Goal: Information Seeking & Learning: Learn about a topic

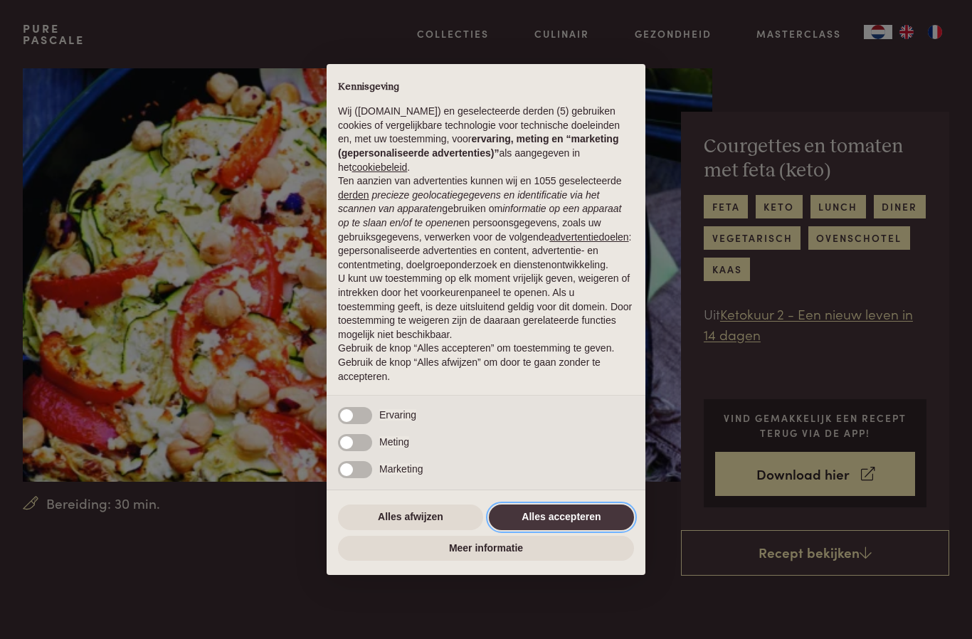
click at [605, 525] on button "Alles accepteren" at bounding box center [561, 518] width 145 height 26
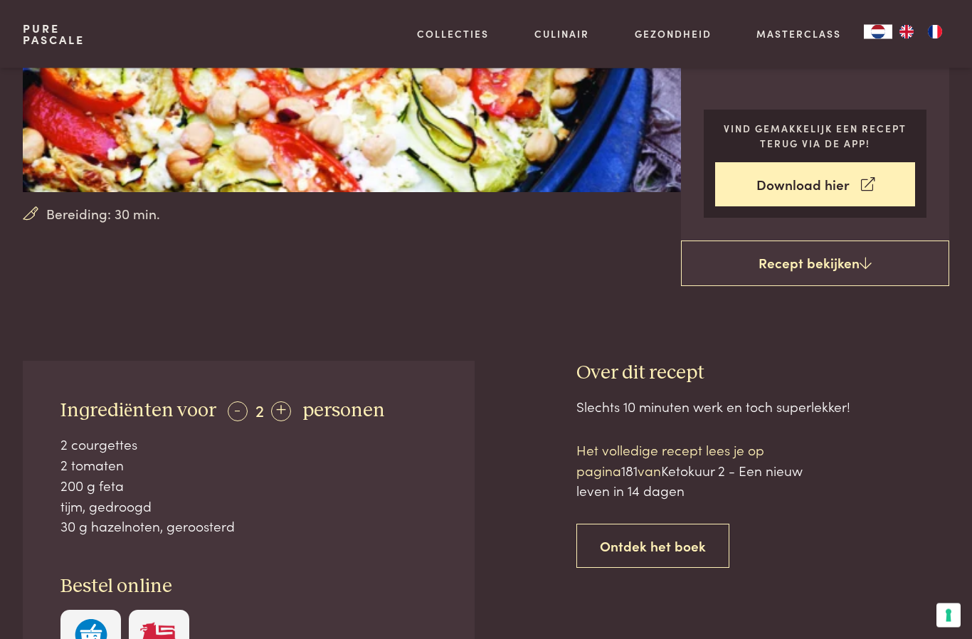
scroll to position [290, 0]
click at [915, 540] on div "Slechts 10 minuten werk en toch superlekker! Het volledige recept lees je op pa…" at bounding box center [763, 600] width 373 height 408
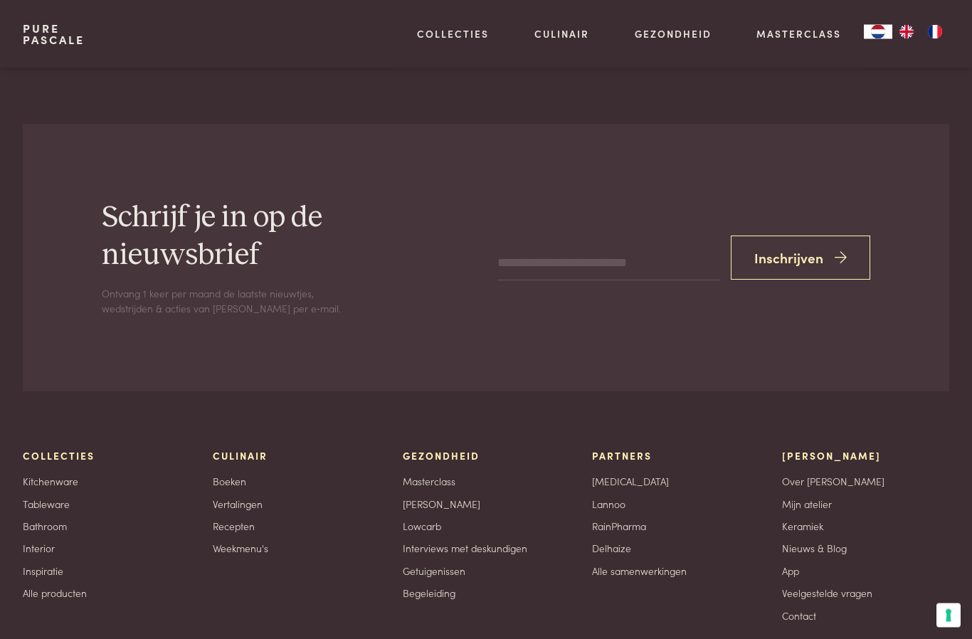
scroll to position [2379, 0]
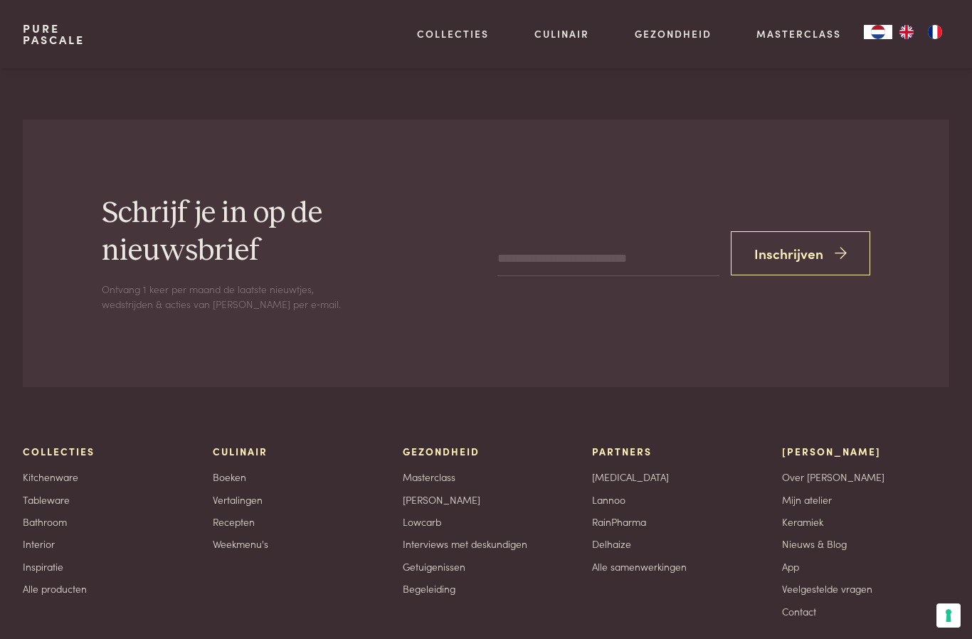
click at [433, 515] on link "Lowcarb" at bounding box center [422, 522] width 38 height 15
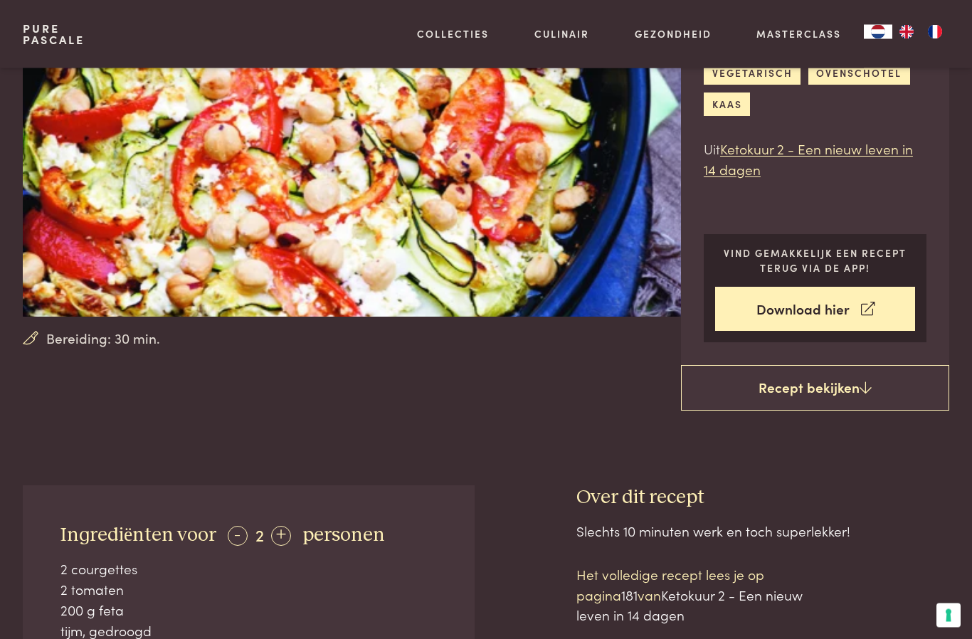
scroll to position [161, 0]
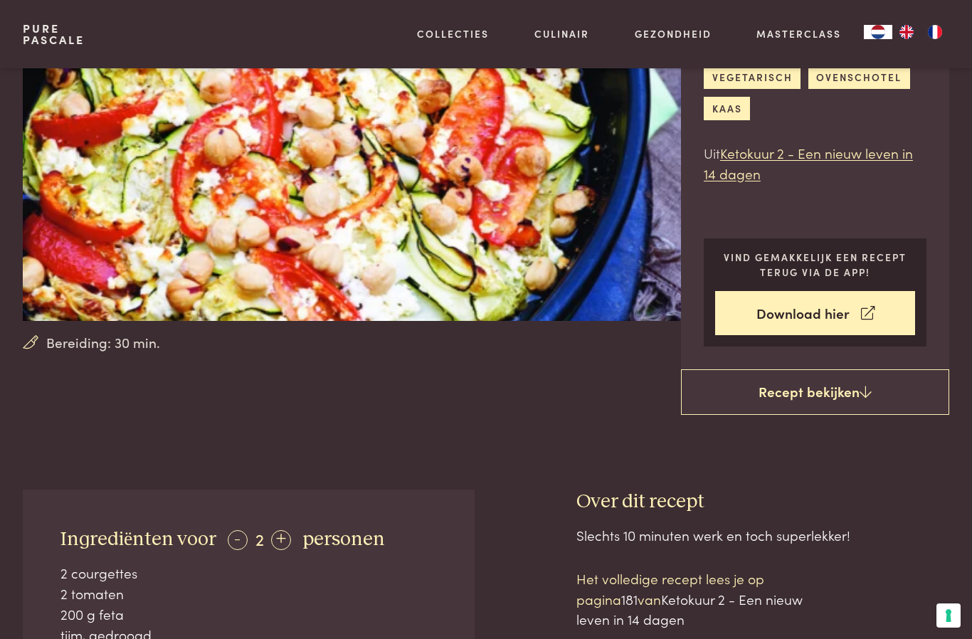
click at [847, 391] on link "Recept bekijken" at bounding box center [815, 392] width 268 height 46
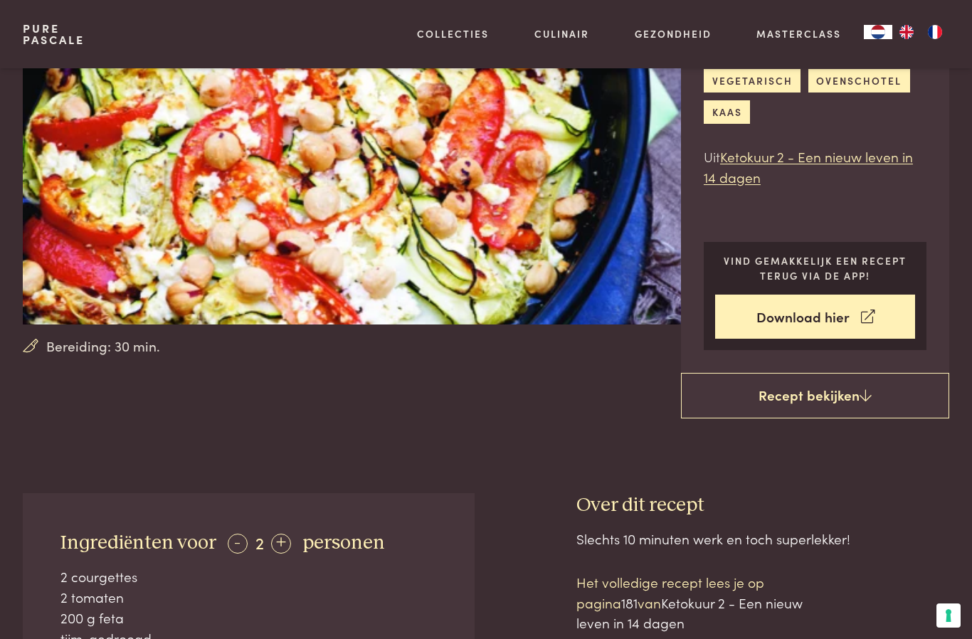
scroll to position [156, 0]
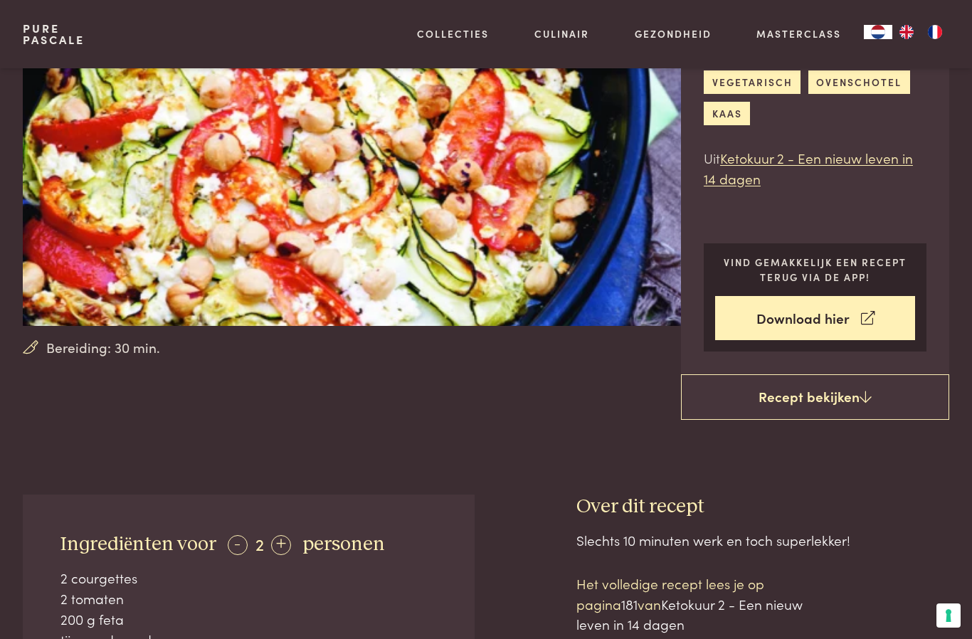
click at [838, 312] on link "Download hier" at bounding box center [815, 318] width 200 height 45
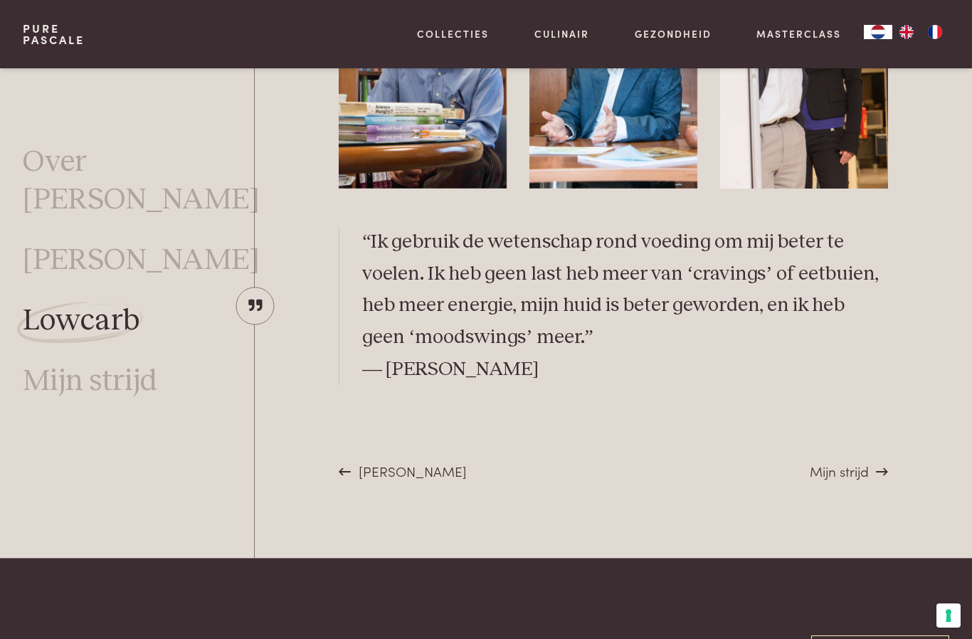
scroll to position [3974, 0]
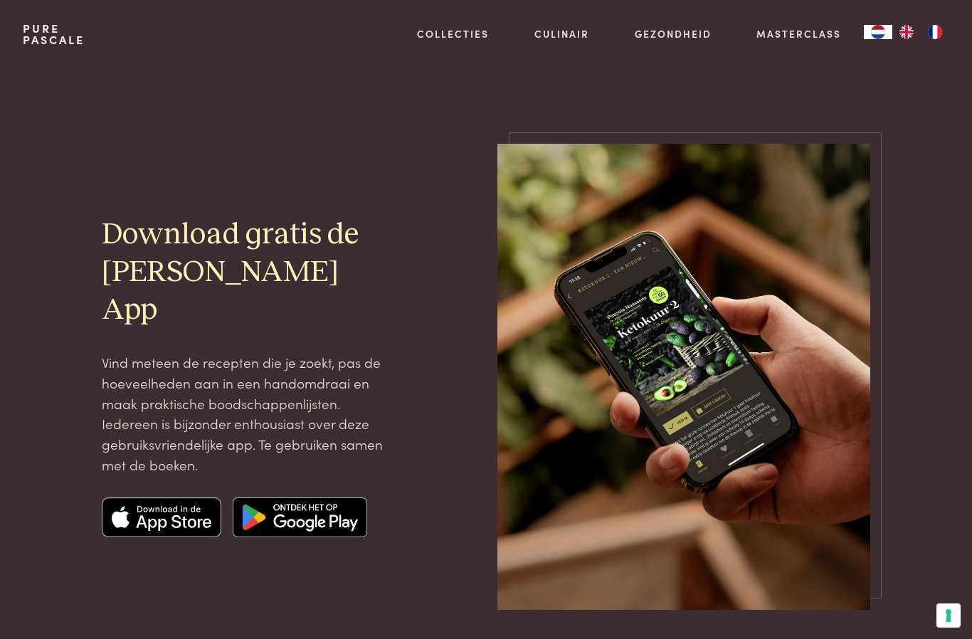
click at [448, 162] on link "Recepten" at bounding box center [526, 154] width 241 height 15
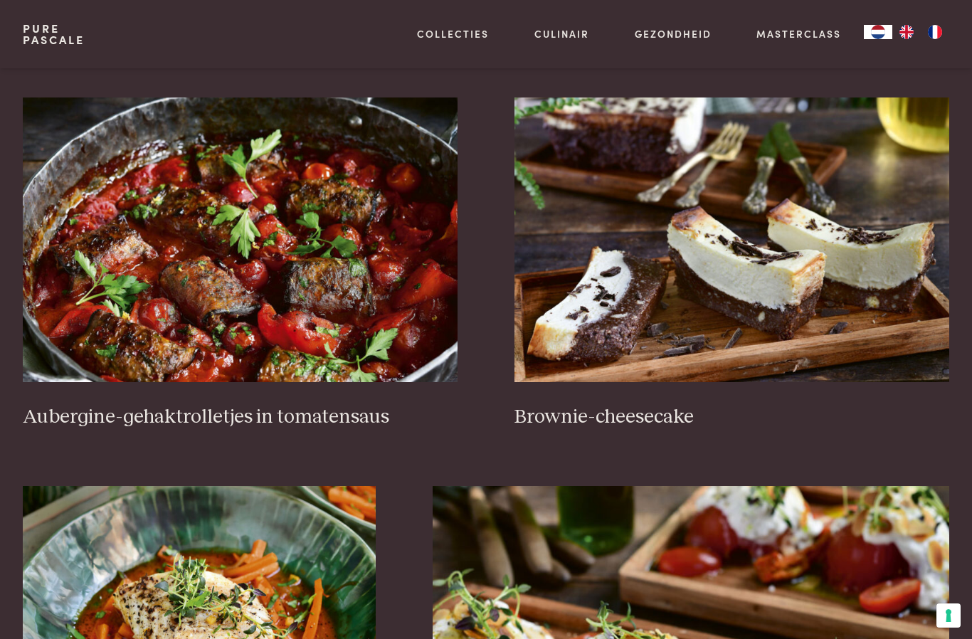
scroll to position [389, 0]
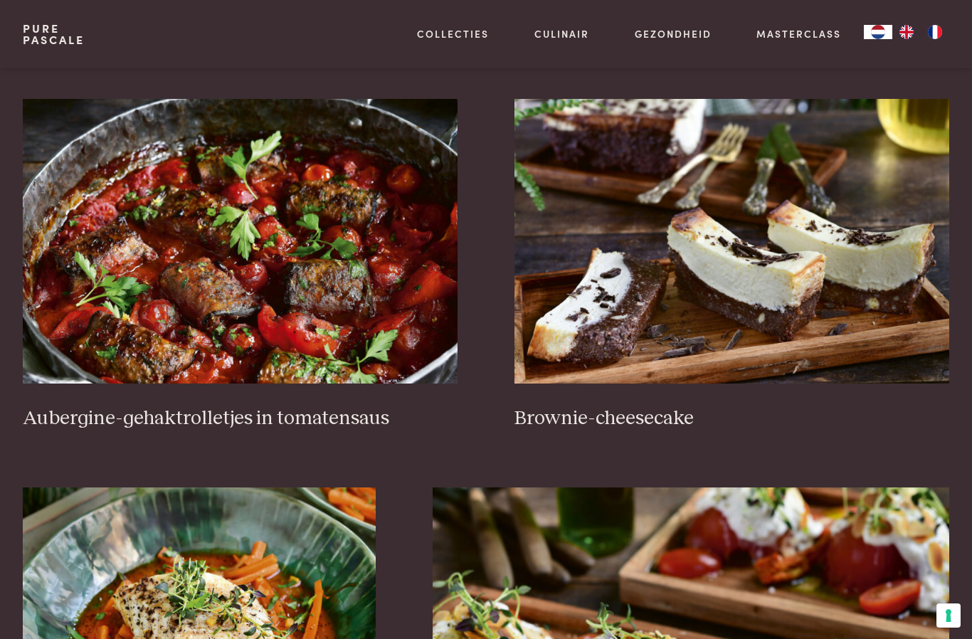
click at [155, 229] on img at bounding box center [240, 241] width 435 height 285
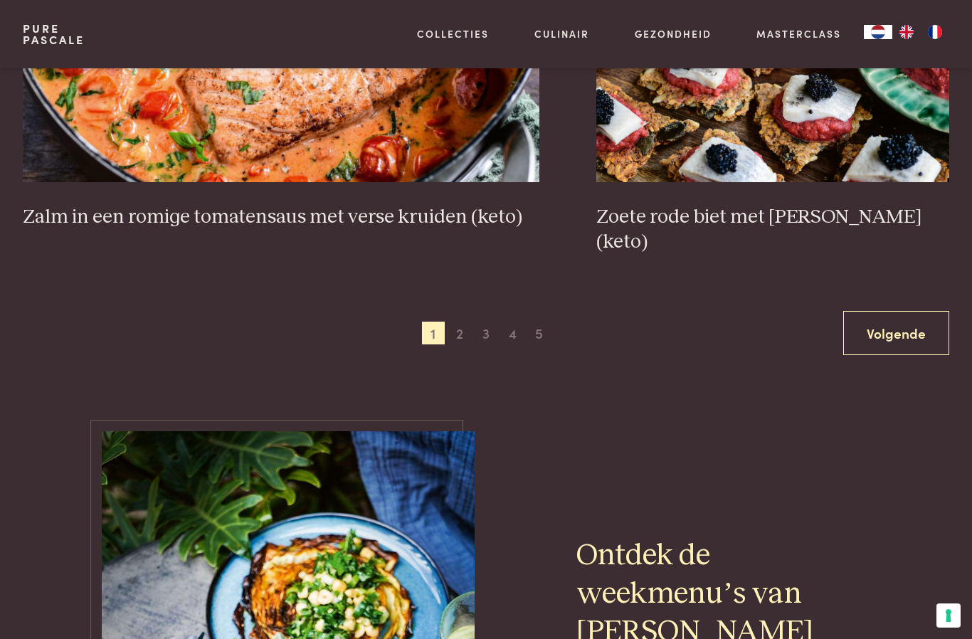
scroll to position [2560, 0]
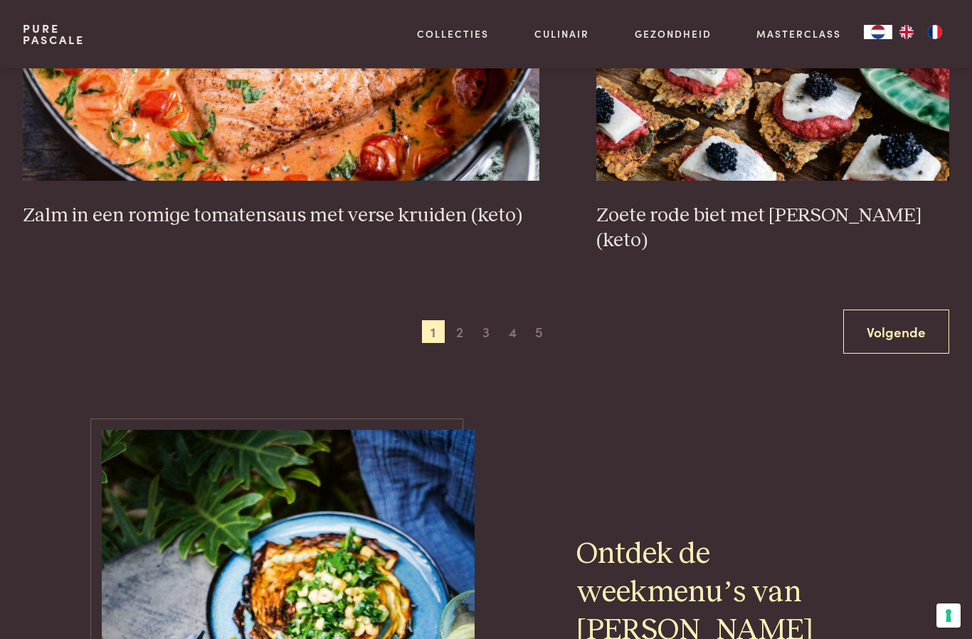
click at [876, 310] on link "Volgende" at bounding box center [896, 332] width 106 height 45
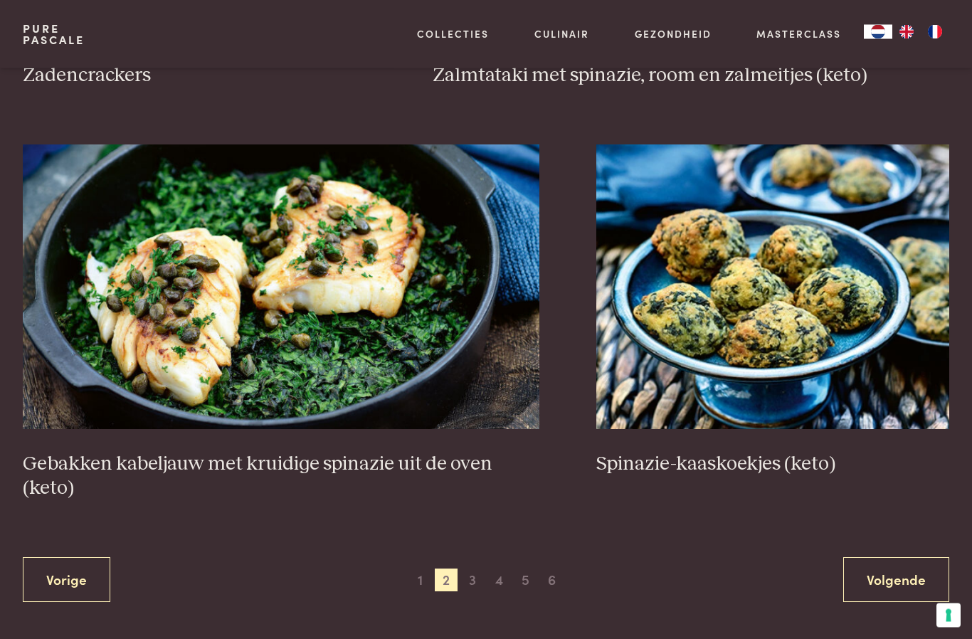
scroll to position [2337, 0]
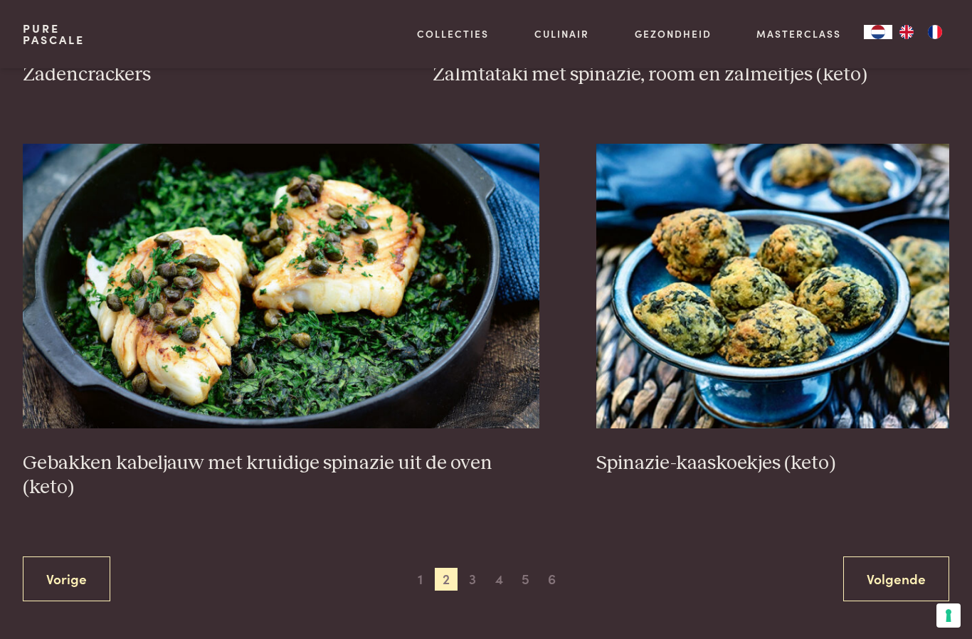
click at [879, 572] on link "Volgende" at bounding box center [896, 579] width 106 height 45
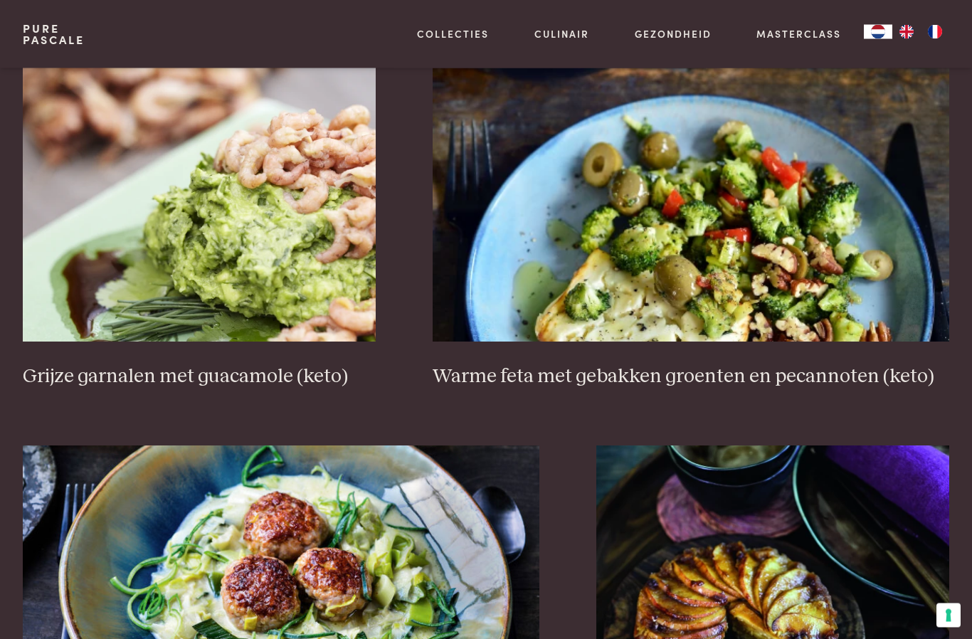
scroll to position [2085, 0]
click at [281, 310] on img at bounding box center [199, 199] width 353 height 285
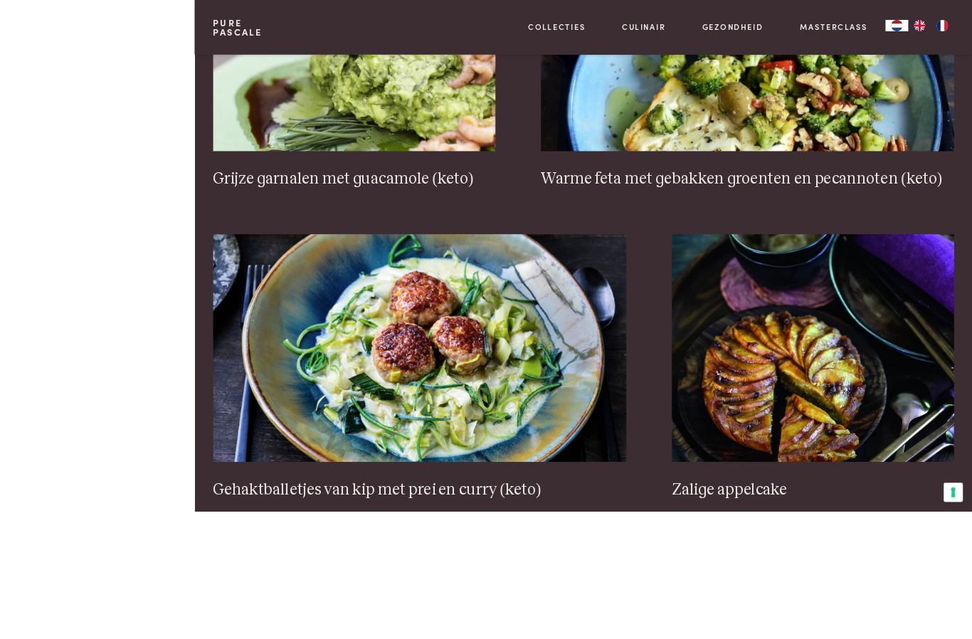
scroll to position [2426, 0]
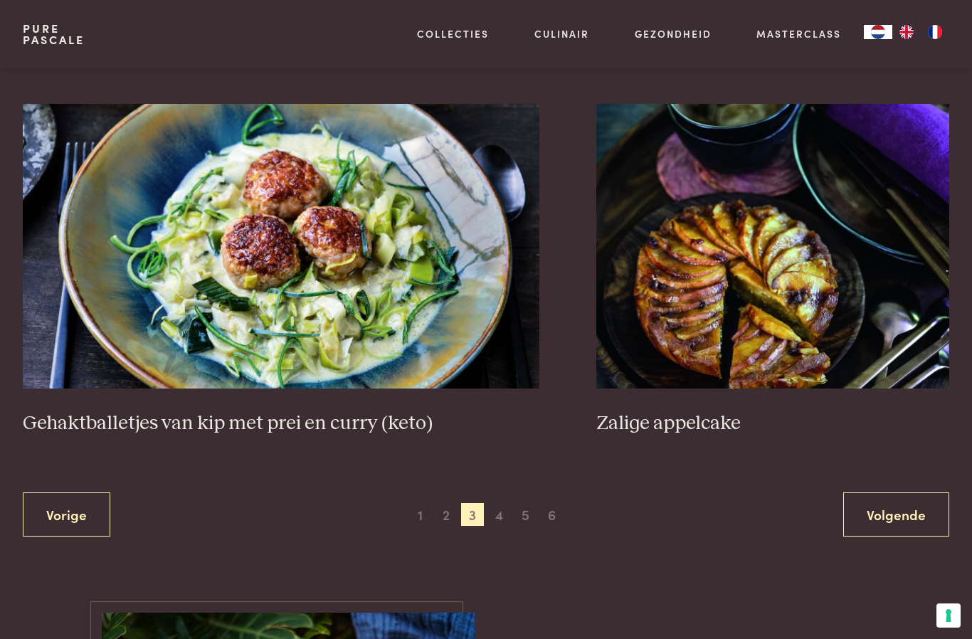
click at [778, 285] on img at bounding box center [772, 246] width 353 height 285
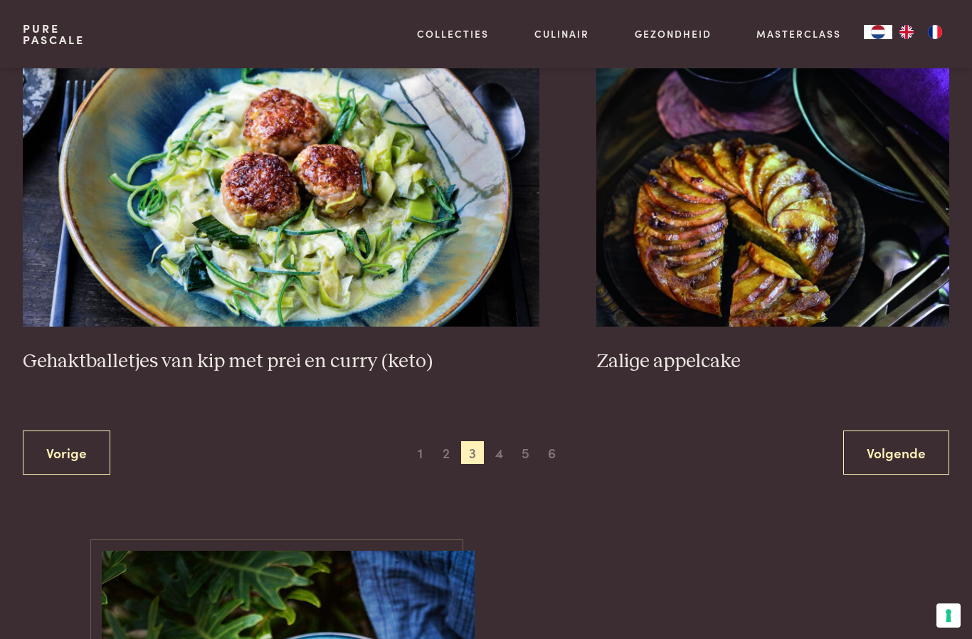
click at [884, 453] on link "Volgende" at bounding box center [896, 453] width 106 height 45
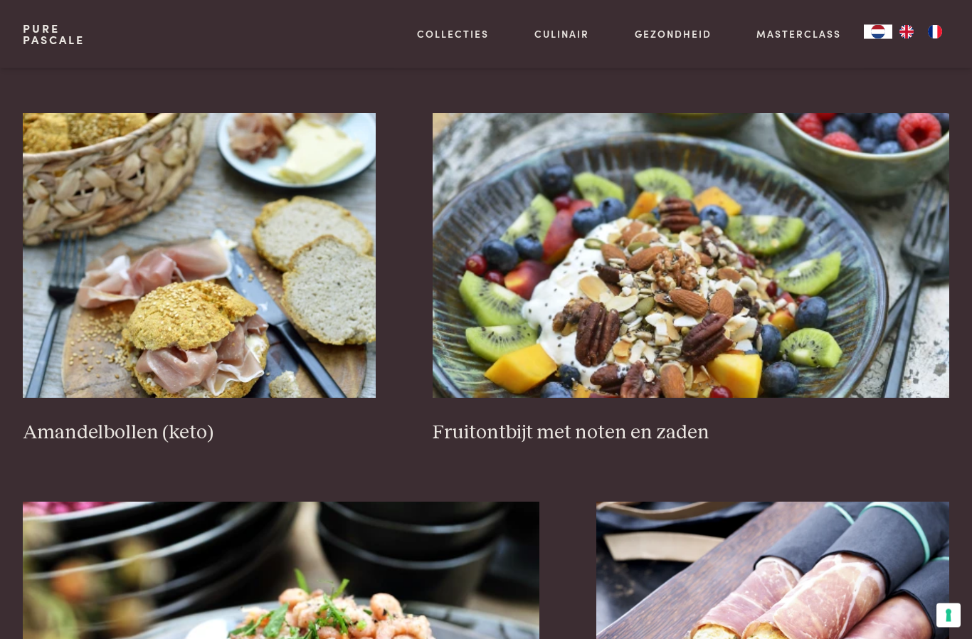
scroll to position [1955, 0]
click at [858, 243] on img at bounding box center [691, 255] width 517 height 285
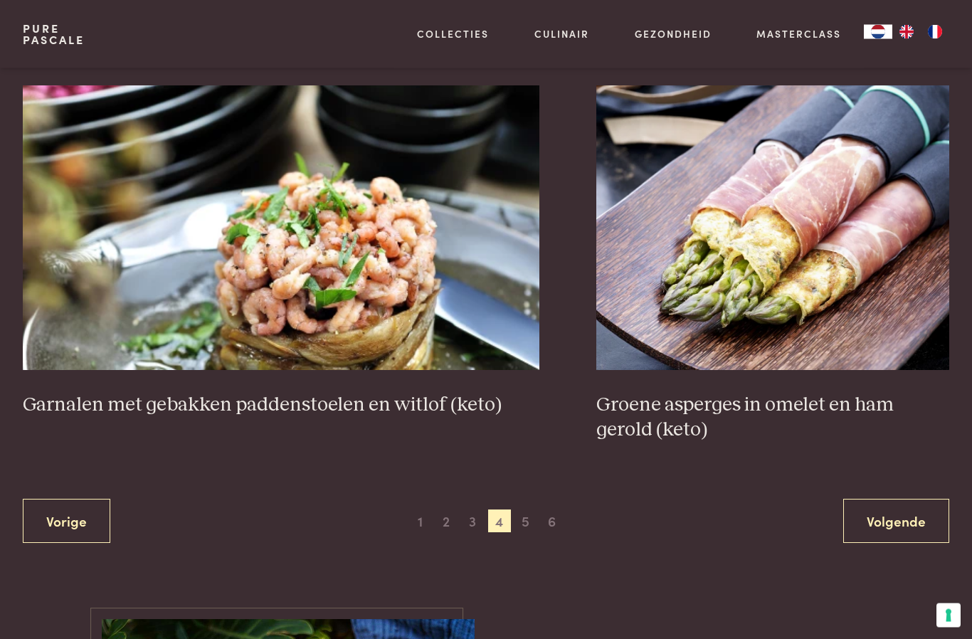
scroll to position [2371, 0]
click at [890, 526] on link "Volgende" at bounding box center [896, 521] width 106 height 45
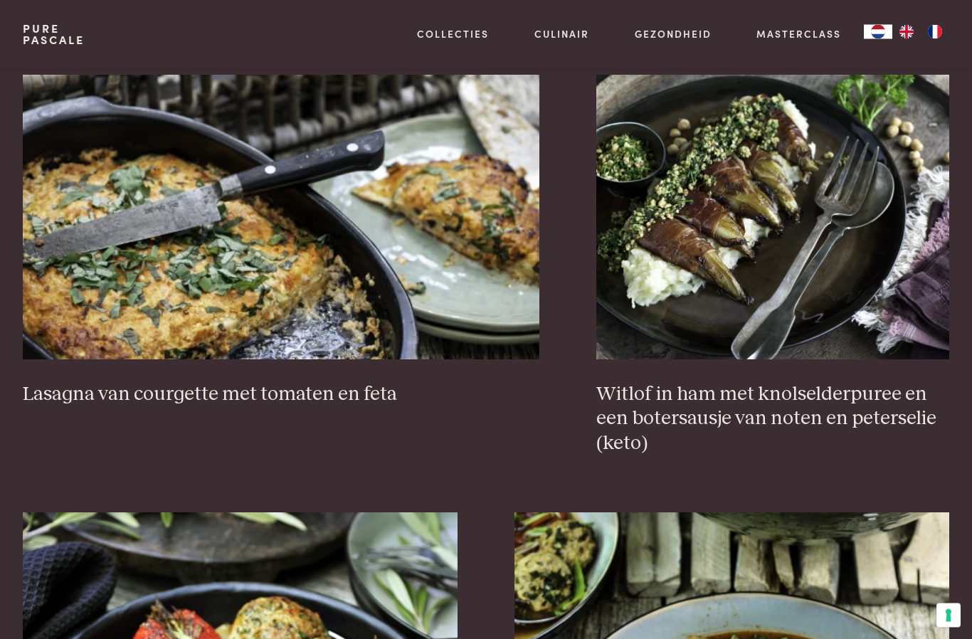
scroll to position [1216, 0]
click at [90, 241] on img at bounding box center [281, 216] width 517 height 285
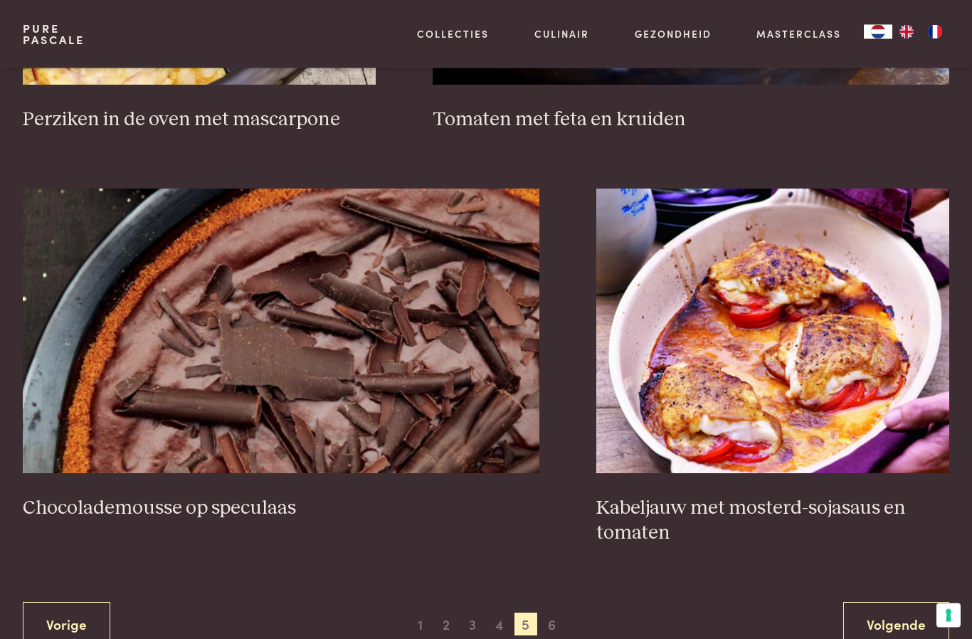
scroll to position [2318, 0]
click at [821, 293] on img at bounding box center [772, 330] width 353 height 285
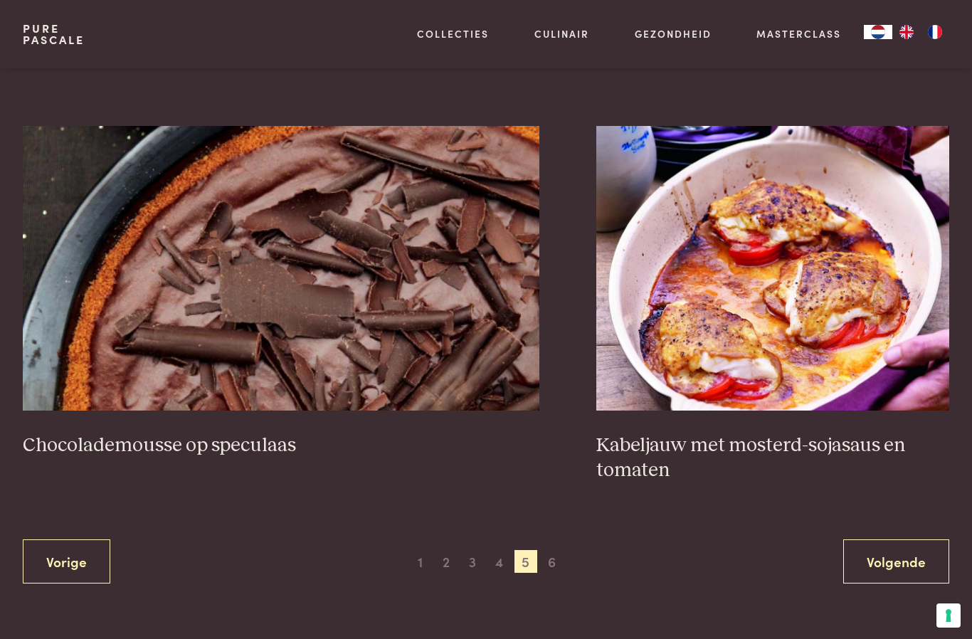
click at [901, 540] on link "Volgende" at bounding box center [896, 562] width 106 height 45
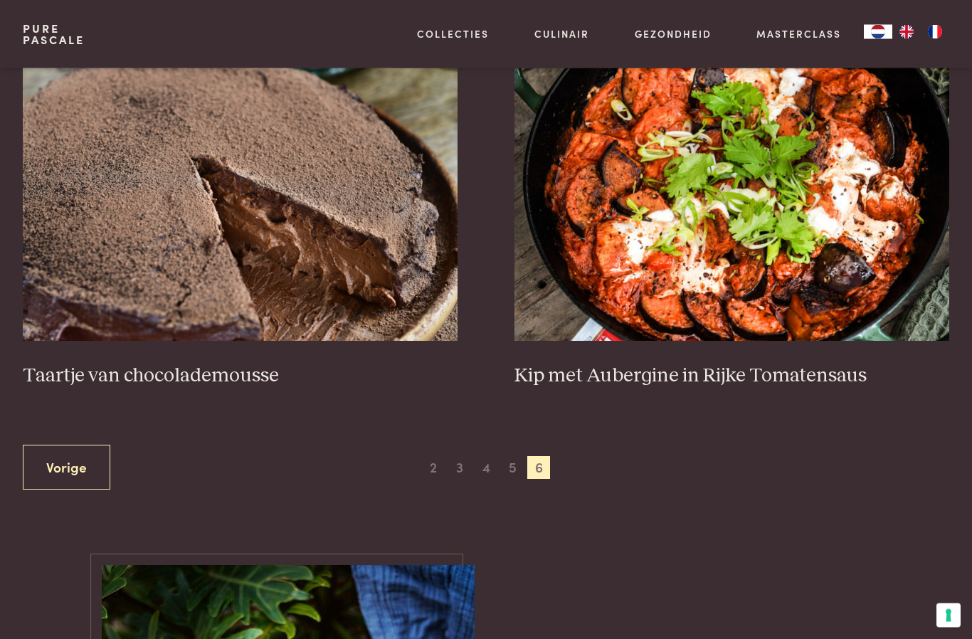
scroll to position [432, 0]
click at [883, 262] on img at bounding box center [732, 198] width 435 height 285
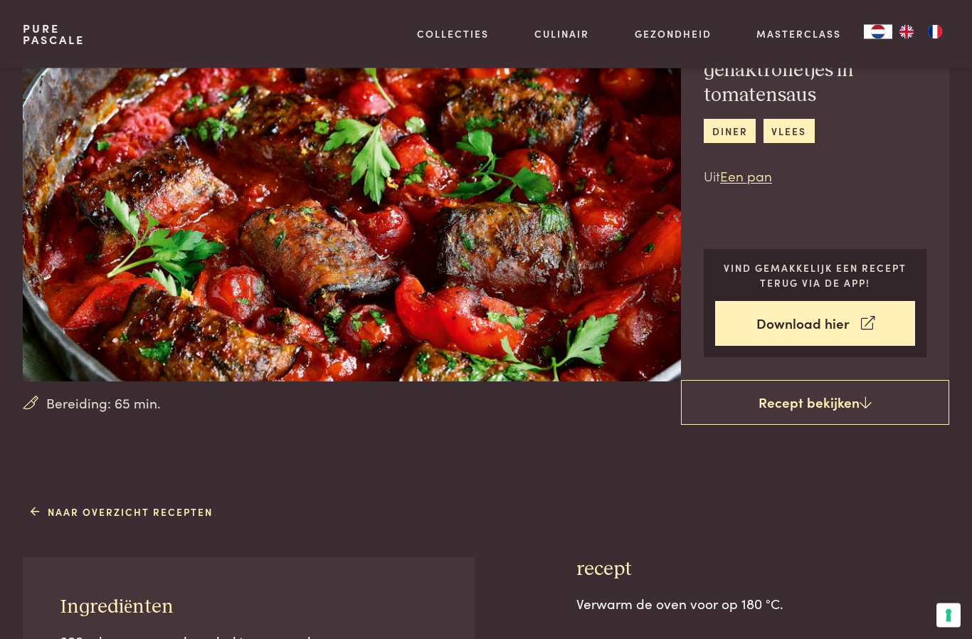
scroll to position [85, 0]
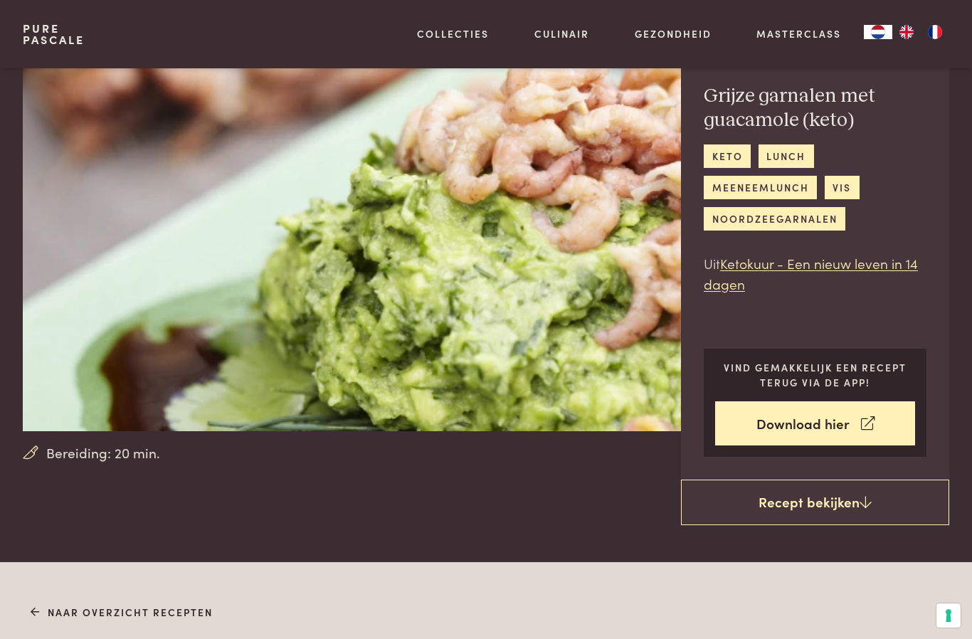
scroll to position [50, 0]
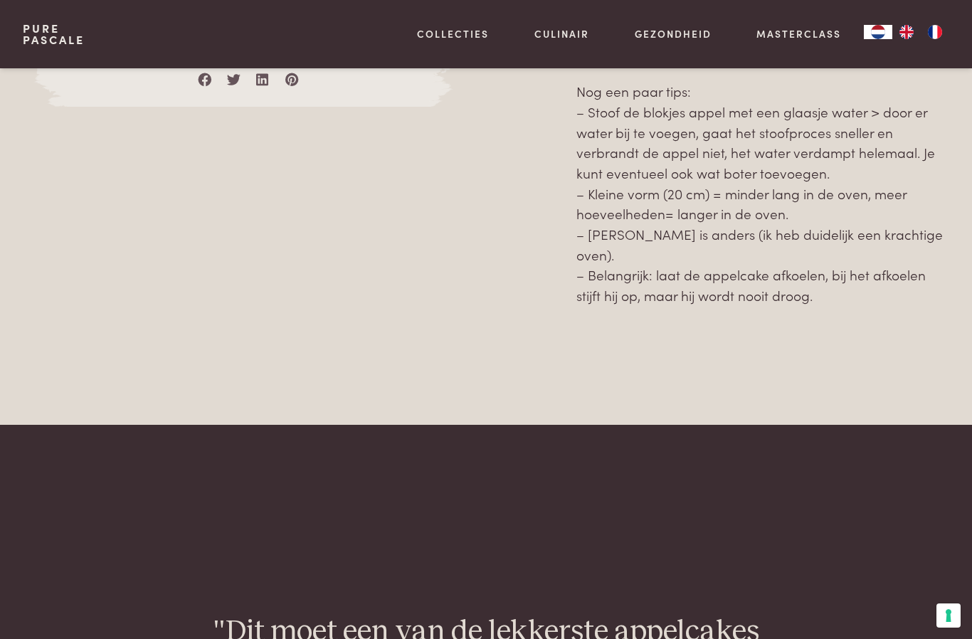
scroll to position [1086, 0]
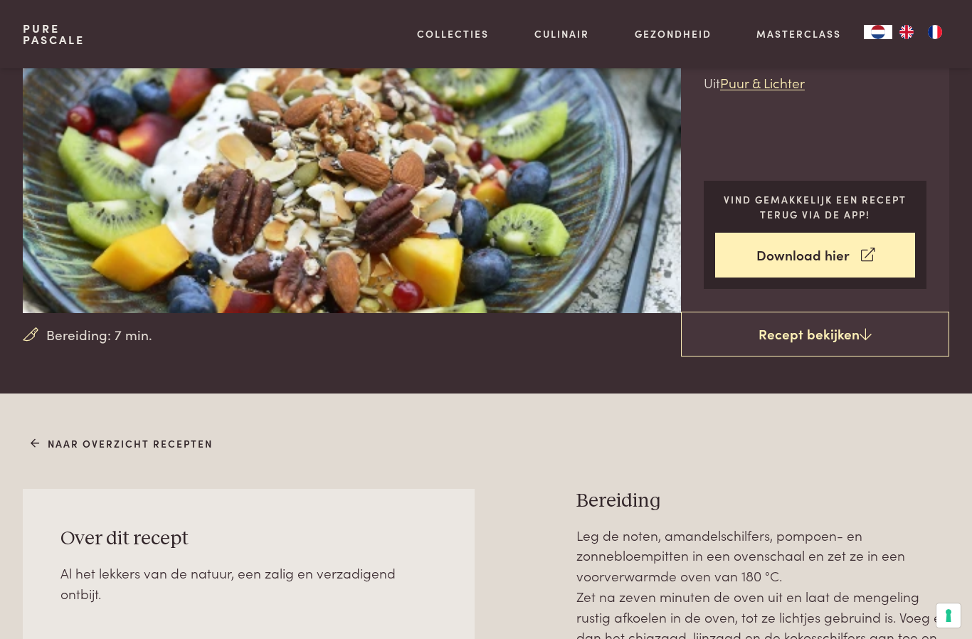
scroll to position [167, 0]
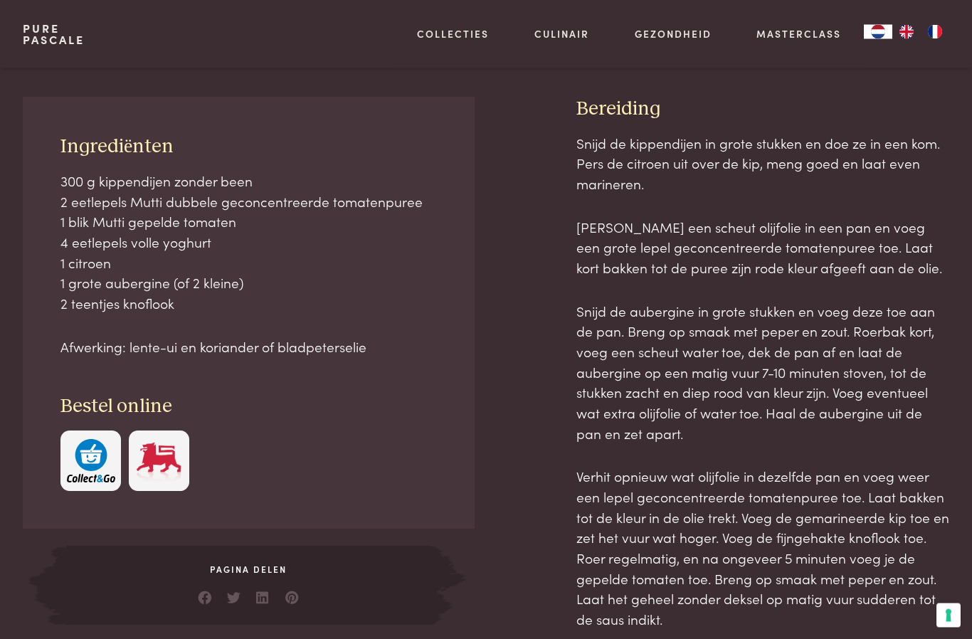
scroll to position [562, 0]
